Goal: Information Seeking & Learning: Learn about a topic

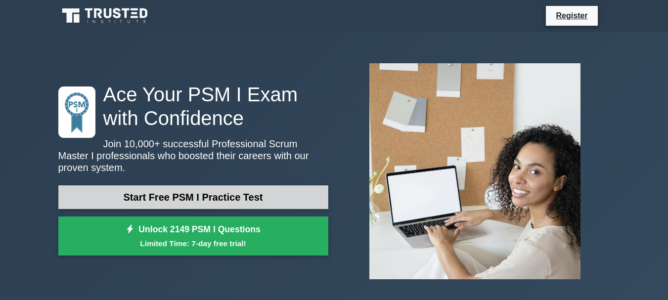
click at [203, 190] on link "Start Free PSM I Practice Test" at bounding box center [193, 197] width 270 height 24
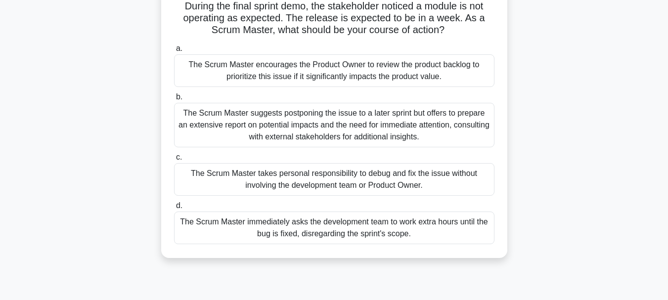
scroll to position [80, 0]
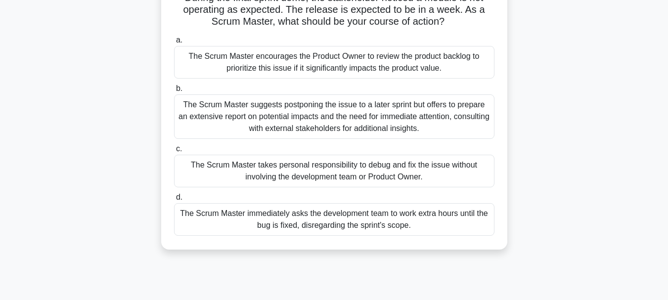
click at [336, 221] on div "The Scrum Master immediately asks the development team to work extra hours unti…" at bounding box center [334, 219] width 320 height 33
click at [174, 201] on input "d. The Scrum Master immediately asks the development team to work extra hours u…" at bounding box center [174, 197] width 0 height 6
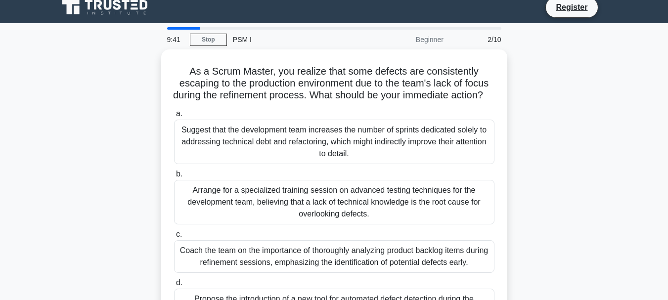
scroll to position [0, 0]
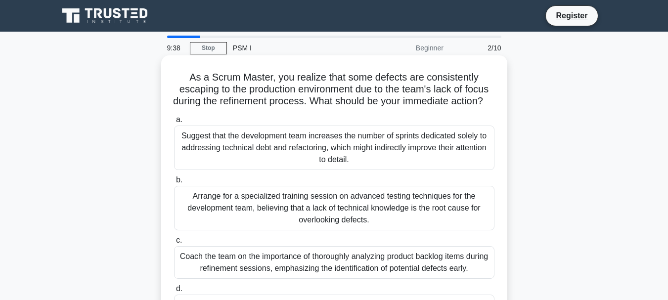
click at [318, 162] on div "Suggest that the development team increases the number of sprints dedicated sol…" at bounding box center [334, 147] width 320 height 44
click at [174, 123] on input "a. Suggest that the development team increases the number of sprints dedicated …" at bounding box center [174, 120] width 0 height 6
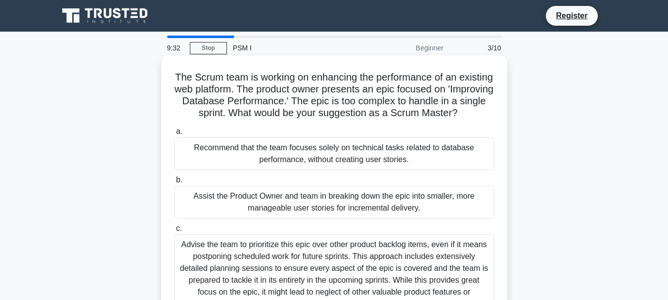
click at [303, 211] on div "Assist the Product Owner and team in breaking down the epic into smaller, more …" at bounding box center [334, 202] width 320 height 33
click at [174, 183] on input "b. Assist the Product Owner and team in breaking down the epic into smaller, mo…" at bounding box center [174, 180] width 0 height 6
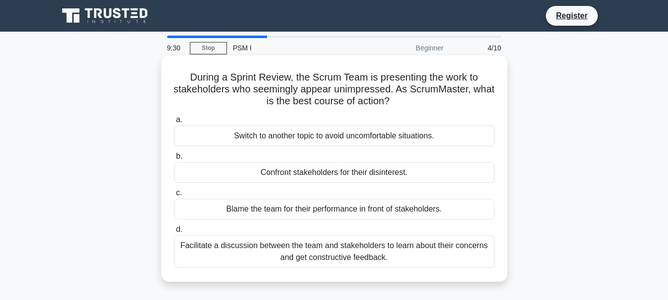
click at [303, 237] on div "Facilitate a discussion between the team and stakeholders to learn about their …" at bounding box center [334, 251] width 320 height 33
click at [174, 233] on input "d. Facilitate a discussion between the team and stakeholders to learn about the…" at bounding box center [174, 229] width 0 height 6
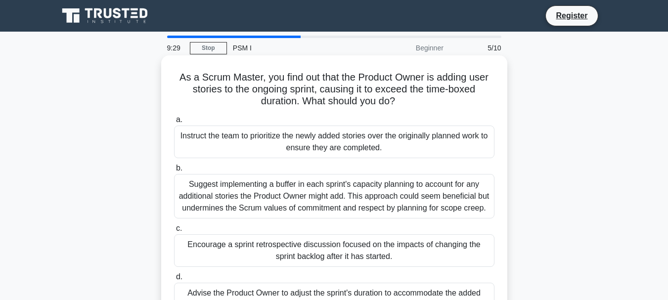
click at [299, 191] on div "Suggest implementing a buffer in each sprint's capacity planning to account for…" at bounding box center [334, 196] width 320 height 44
click at [174, 171] on input "b. Suggest implementing a buffer in each sprint's capacity planning to account …" at bounding box center [174, 168] width 0 height 6
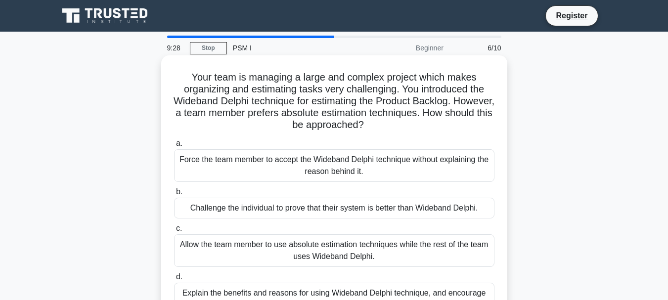
click at [311, 155] on div "Force the team member to accept the Wideband Delphi technique without explainin…" at bounding box center [334, 165] width 320 height 33
click at [174, 147] on input "a. Force the team member to accept the Wideband Delphi technique without explai…" at bounding box center [174, 143] width 0 height 6
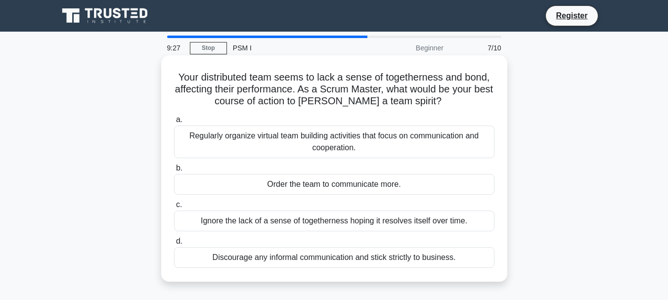
click at [308, 193] on div "Order the team to communicate more." at bounding box center [334, 184] width 320 height 21
click at [174, 171] on input "b. Order the team to communicate more." at bounding box center [174, 168] width 0 height 6
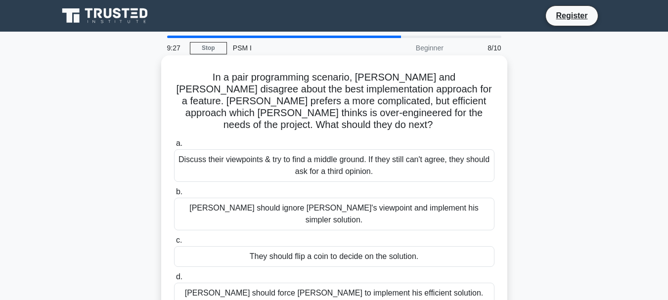
click at [308, 172] on div "a. Discuss their viewpoints & try to find a middle ground. If they still can't …" at bounding box center [334, 220] width 332 height 170
click at [307, 234] on label "c. They should flip a coin to decide on the solution." at bounding box center [334, 250] width 320 height 33
click at [174, 237] on input "c. They should flip a coin to decide on the solution." at bounding box center [174, 240] width 0 height 6
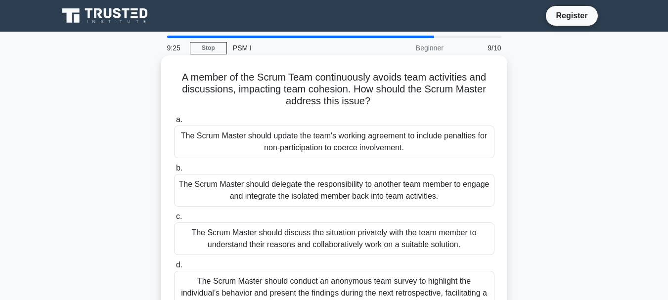
click at [308, 193] on div "The Scrum Master should delegate the responsibility to another team member to e…" at bounding box center [334, 190] width 320 height 33
click at [174, 171] on input "b. The Scrum Master should delegate the responsibility to another team member t…" at bounding box center [174, 168] width 0 height 6
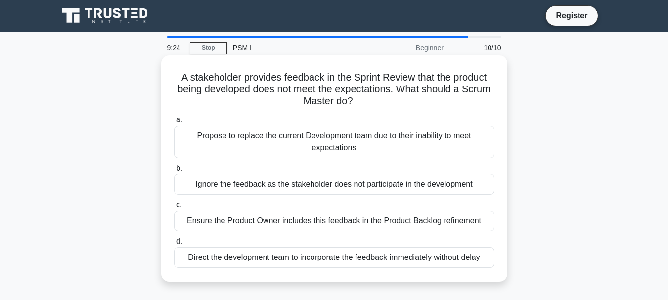
click at [309, 155] on div "Propose to replace the current Development team due to their inability to meet …" at bounding box center [334, 141] width 320 height 33
click at [174, 123] on input "a. Propose to replace the current Development team due to their inability to me…" at bounding box center [174, 120] width 0 height 6
